Goal: Navigation & Orientation: Find specific page/section

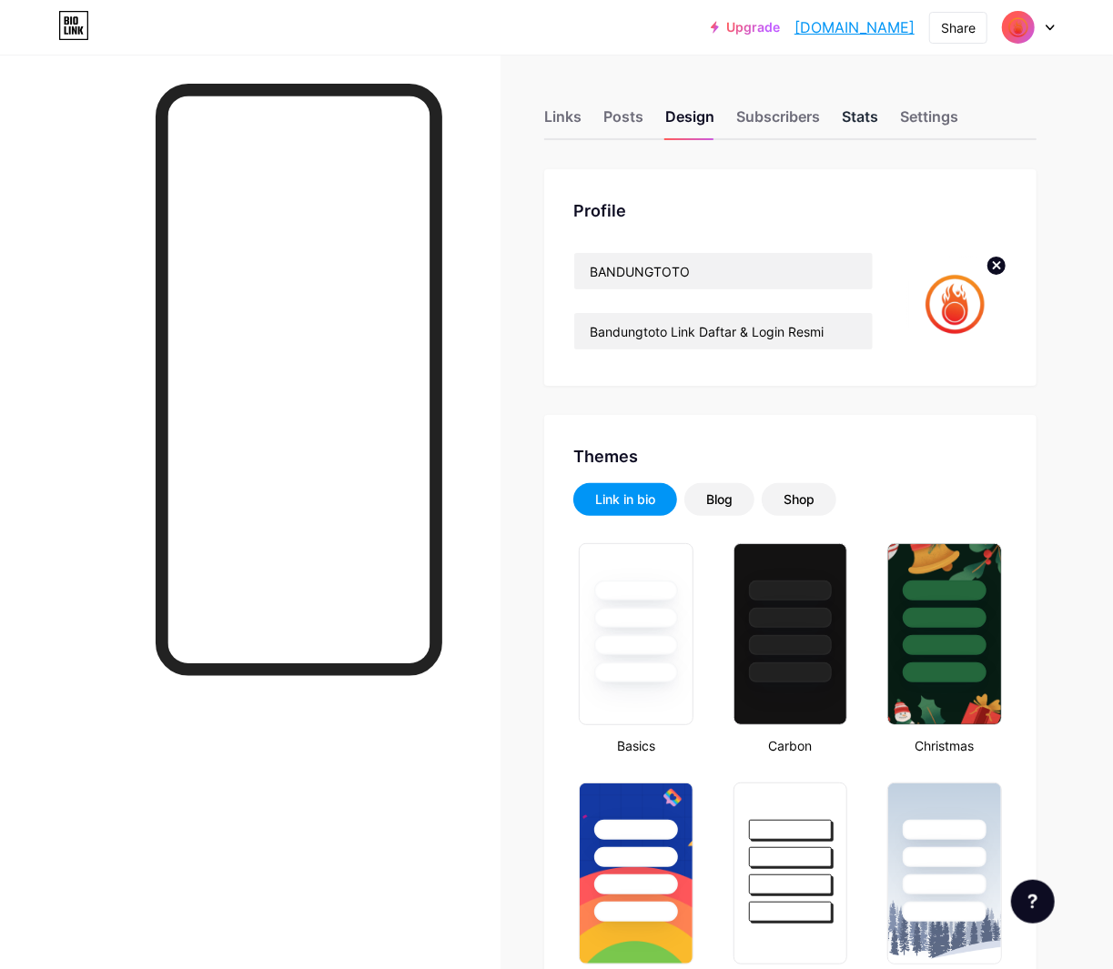
click at [868, 122] on div "Stats" at bounding box center [859, 122] width 36 height 33
click at [951, 116] on div "Settings" at bounding box center [929, 122] width 58 height 33
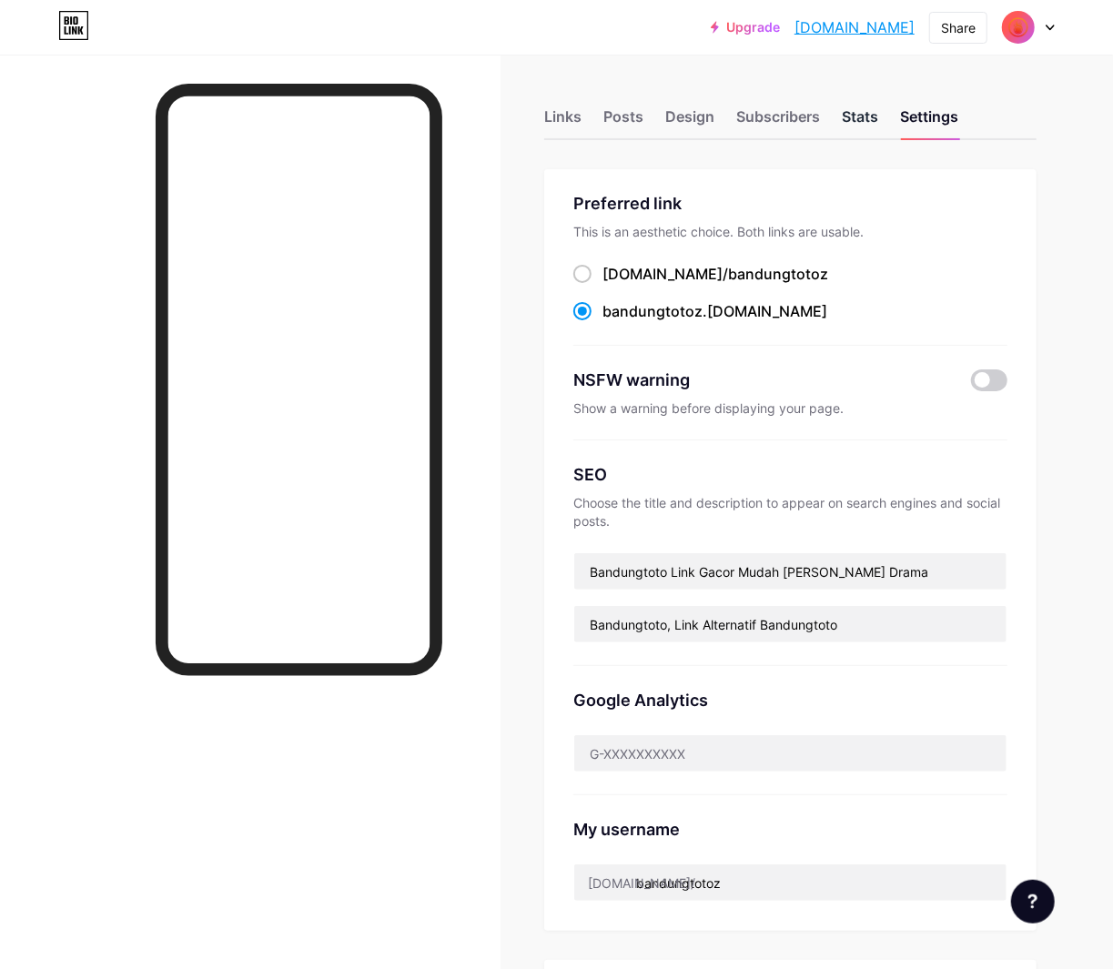
click at [869, 125] on div "Stats" at bounding box center [859, 122] width 36 height 33
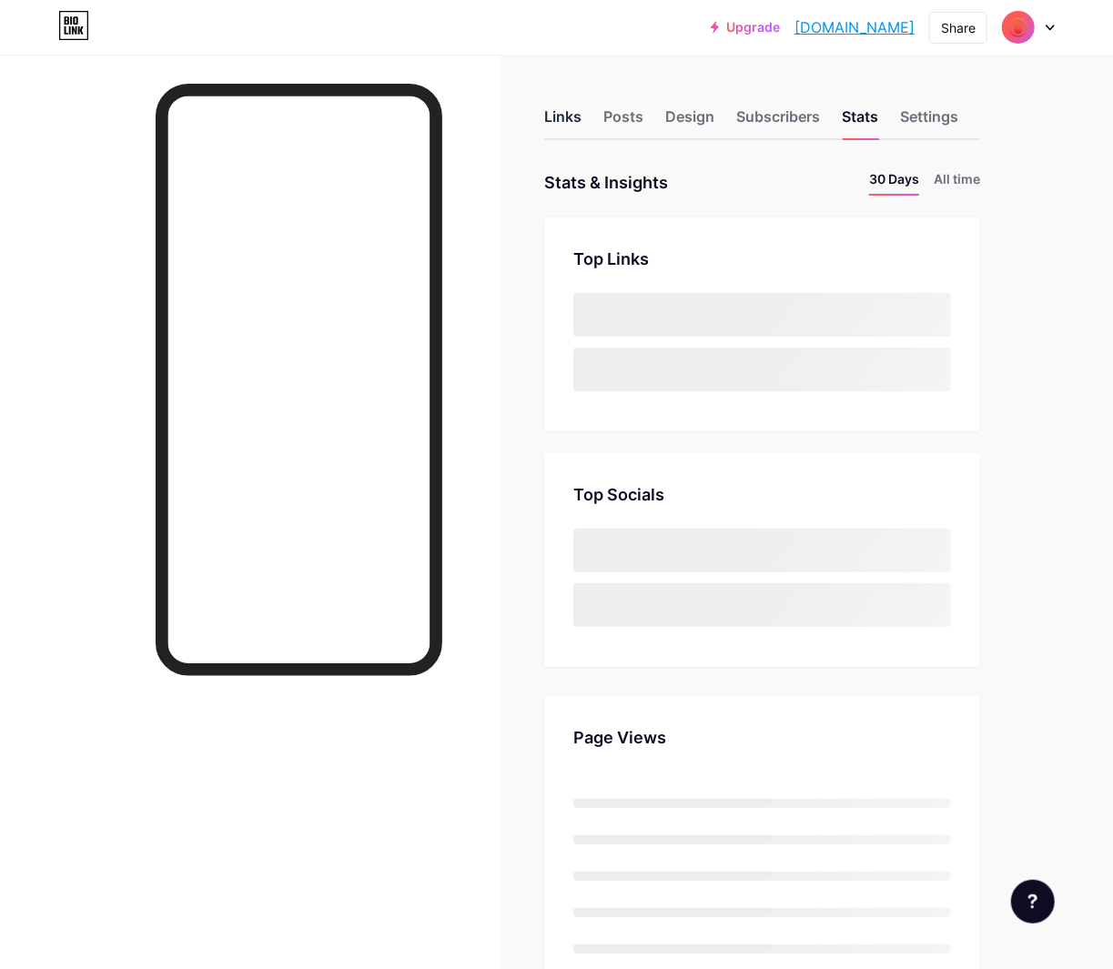
click at [573, 119] on div "Links" at bounding box center [562, 122] width 37 height 33
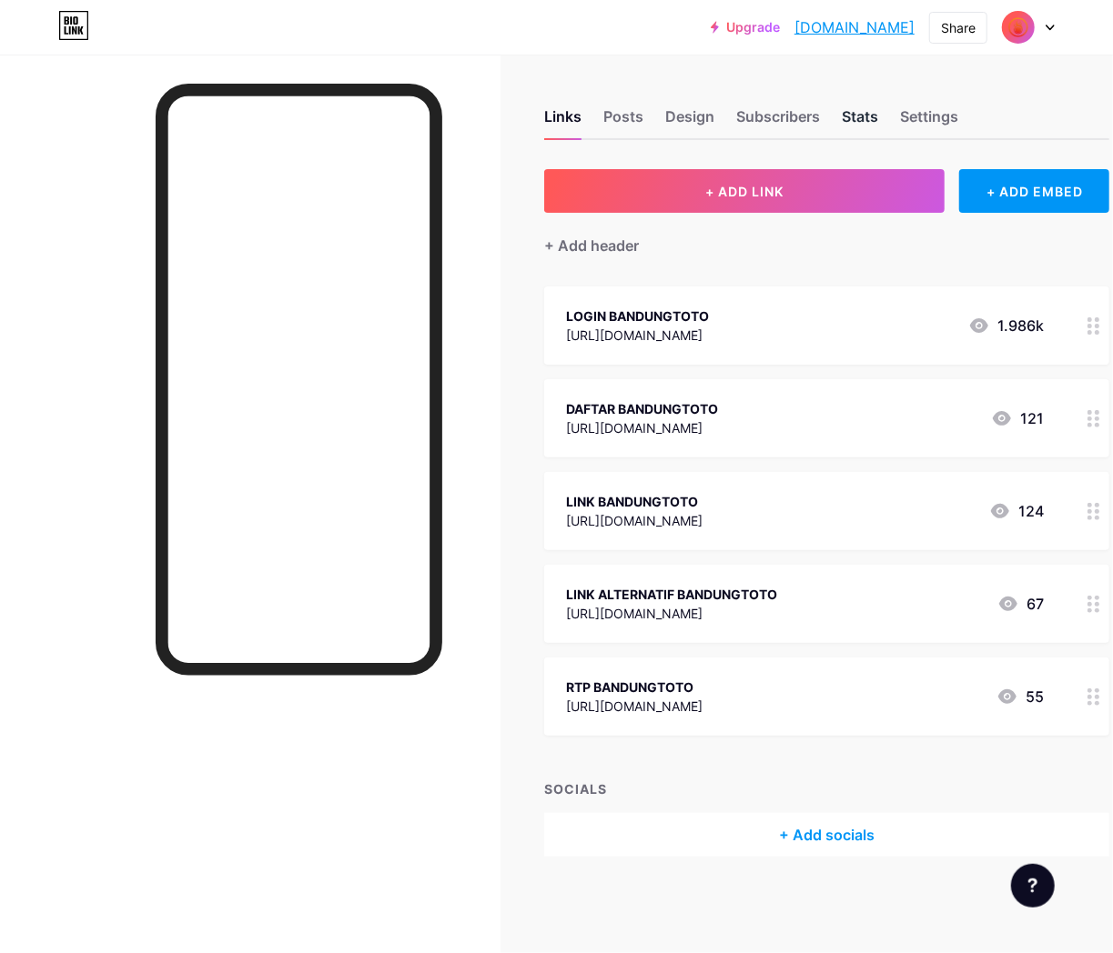
click at [851, 120] on div "Stats" at bounding box center [859, 122] width 36 height 33
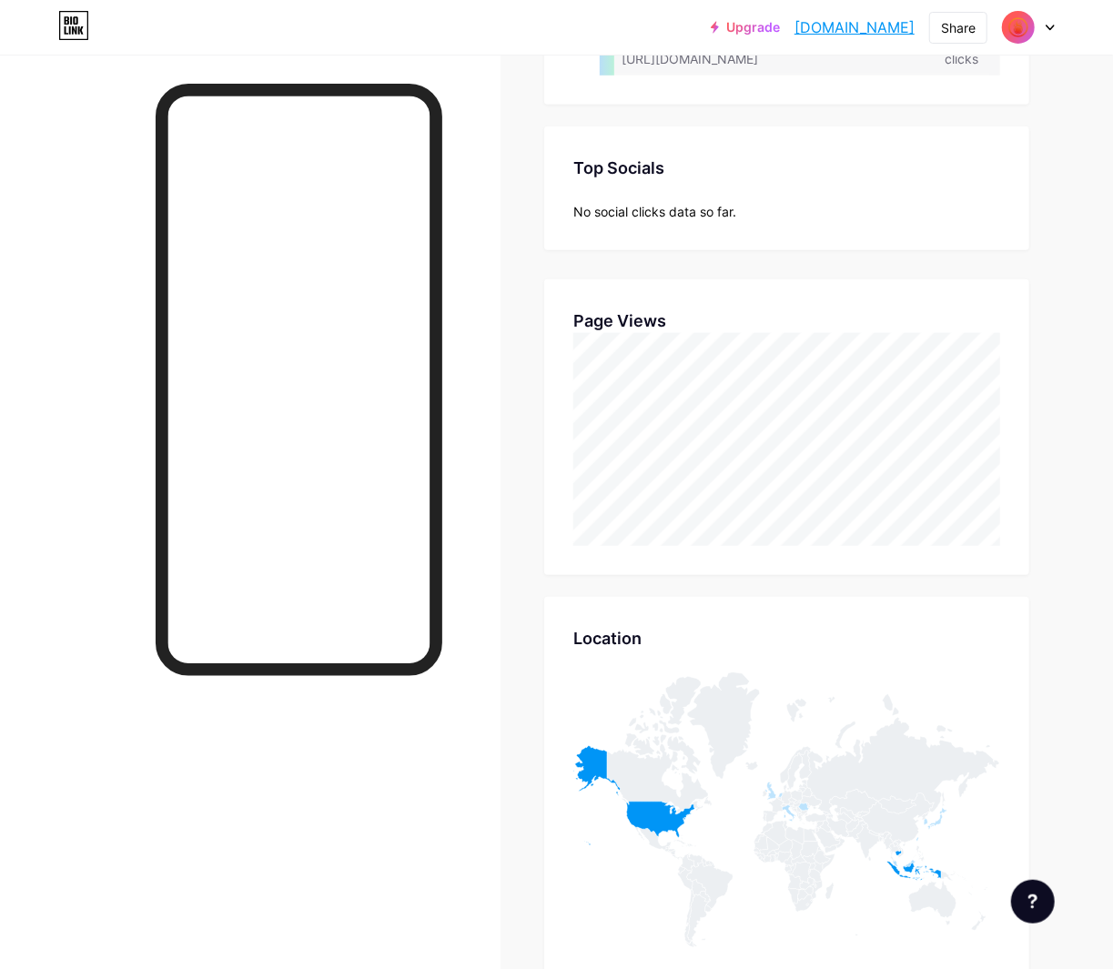
scroll to position [1011, 0]
